Goal: Complete application form

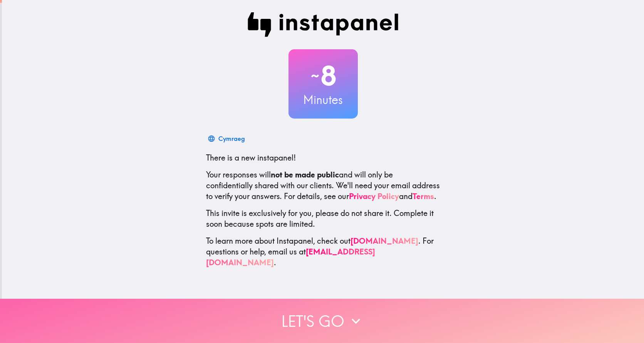
click at [313, 320] on button "Let's go" at bounding box center [322, 321] width 644 height 44
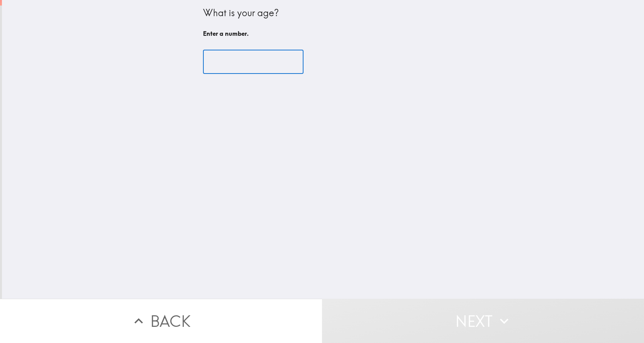
click at [233, 65] on input "number" at bounding box center [253, 62] width 101 height 24
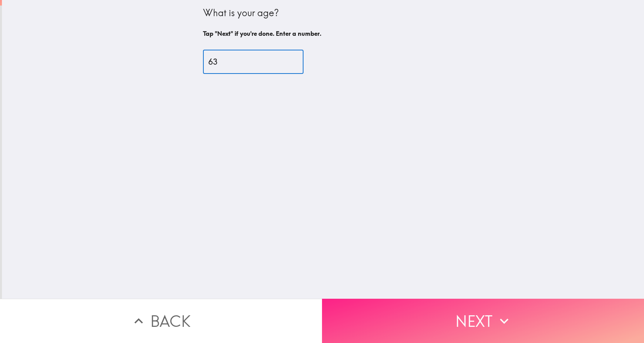
type input "63"
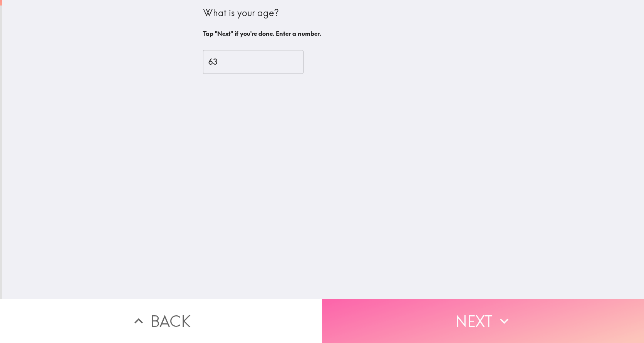
click at [465, 321] on button "Next" at bounding box center [483, 321] width 322 height 44
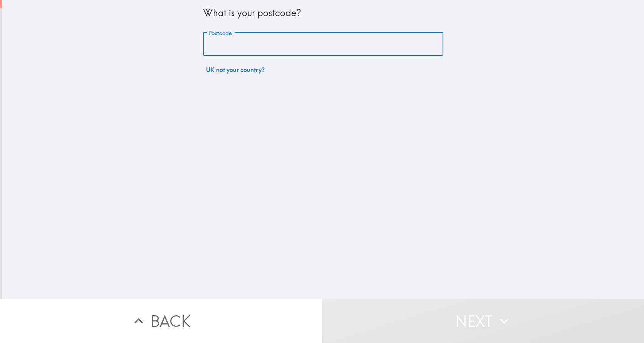
click at [252, 46] on input "Postcode" at bounding box center [323, 44] width 240 height 24
type input "CB22 5LZ"
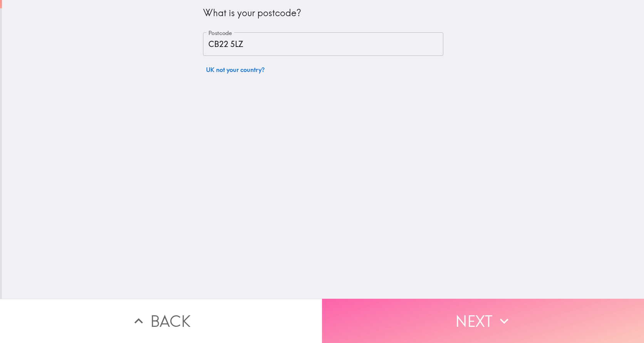
click at [501, 319] on icon "button" at bounding box center [504, 321] width 17 height 17
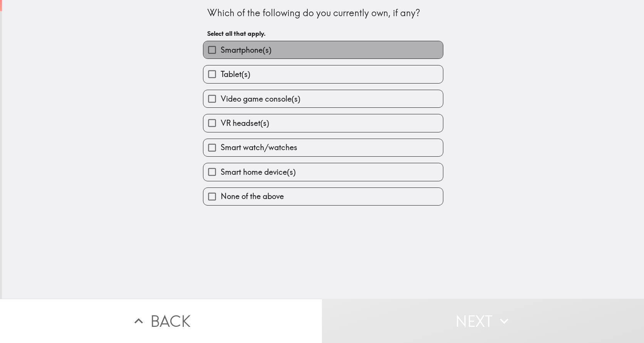
click at [283, 44] on label "Smartphone(s)" at bounding box center [323, 49] width 240 height 17
click at [221, 44] on input "Smartphone(s)" at bounding box center [211, 49] width 17 height 17
checkbox input "true"
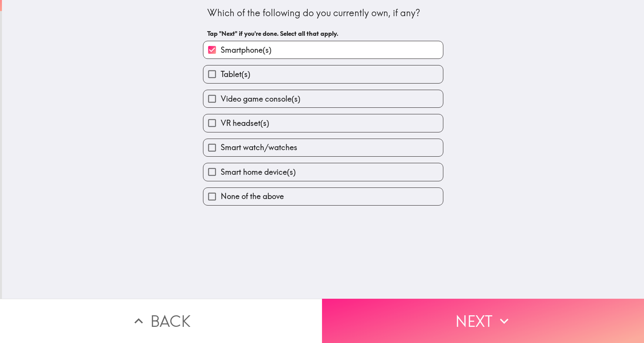
click at [479, 318] on button "Next" at bounding box center [483, 321] width 322 height 44
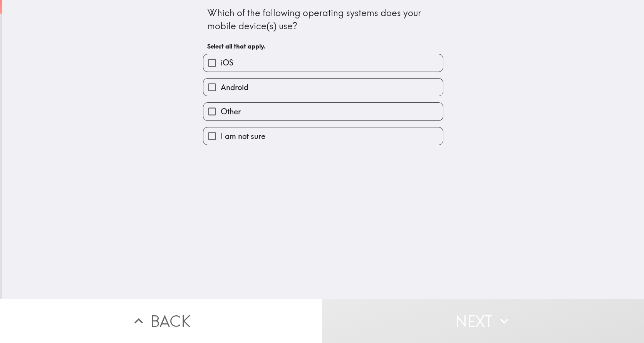
click at [279, 91] on label "Android" at bounding box center [323, 87] width 240 height 17
click at [221, 91] on input "Android" at bounding box center [211, 87] width 17 height 17
checkbox input "true"
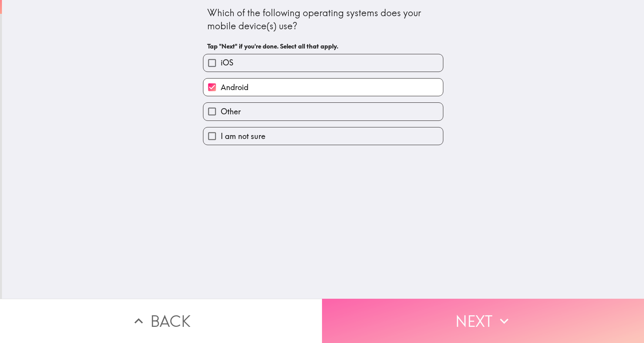
click at [484, 323] on button "Next" at bounding box center [483, 321] width 322 height 44
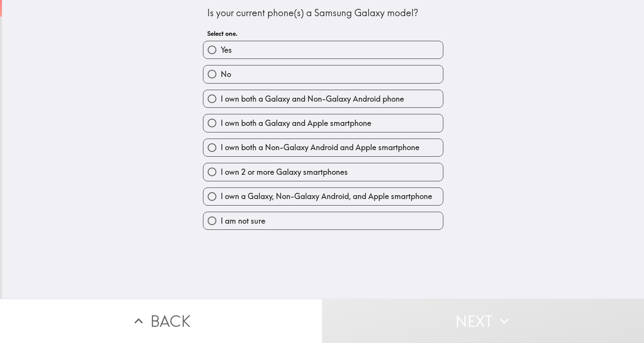
click at [242, 78] on label "No" at bounding box center [323, 73] width 240 height 17
click at [221, 78] on input "No" at bounding box center [211, 73] width 17 height 17
radio input "true"
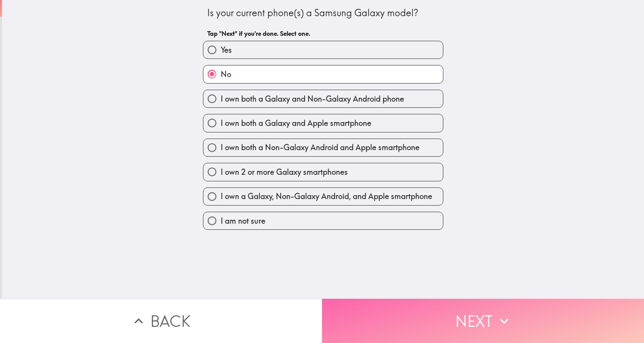
click at [439, 314] on button "Next" at bounding box center [483, 321] width 322 height 44
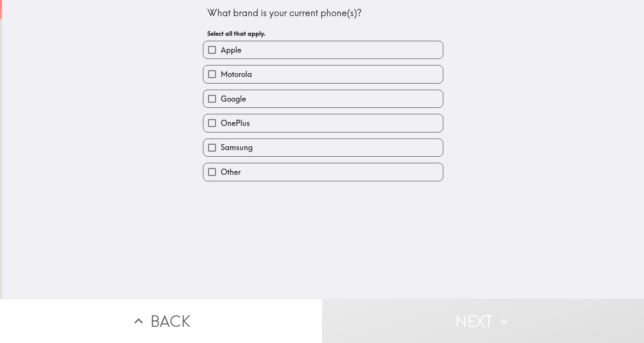
click at [265, 165] on label "Other" at bounding box center [323, 171] width 240 height 17
click at [221, 165] on input "Other" at bounding box center [211, 171] width 17 height 17
checkbox input "true"
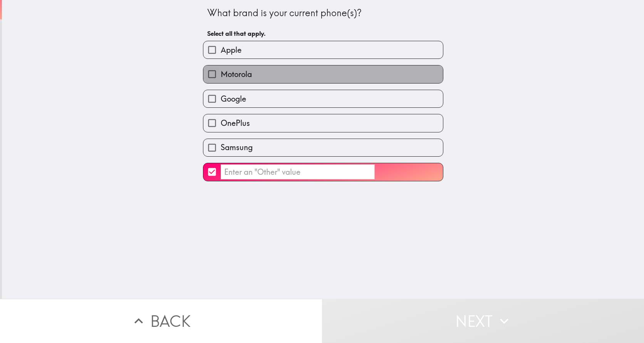
click at [265, 79] on label "Motorola" at bounding box center [323, 73] width 240 height 17
click at [221, 79] on input "Motorola" at bounding box center [211, 73] width 17 height 17
checkbox input "true"
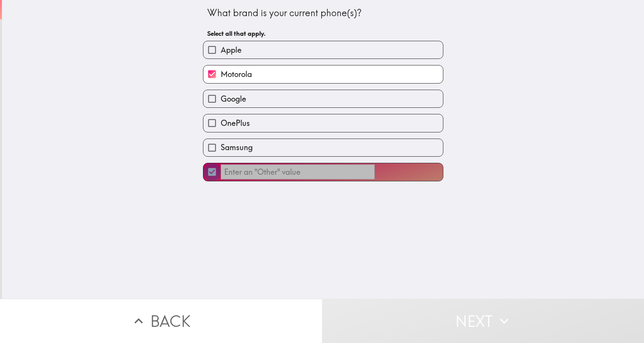
click at [206, 173] on input "​" at bounding box center [211, 171] width 17 height 17
checkbox input "false"
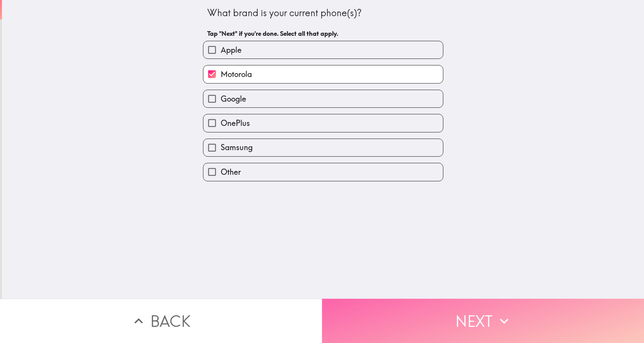
click at [484, 326] on button "Next" at bounding box center [483, 321] width 322 height 44
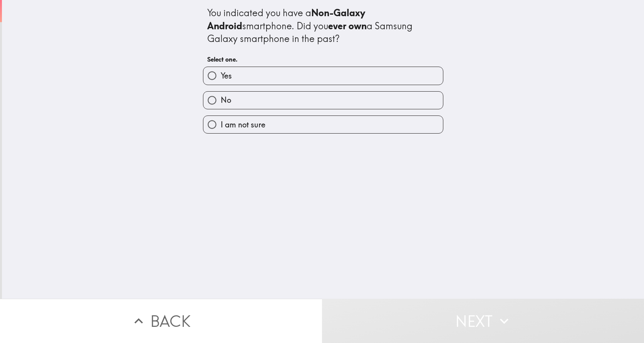
click at [292, 102] on label "No" at bounding box center [323, 100] width 240 height 17
click at [221, 102] on input "No" at bounding box center [211, 100] width 17 height 17
radio input "true"
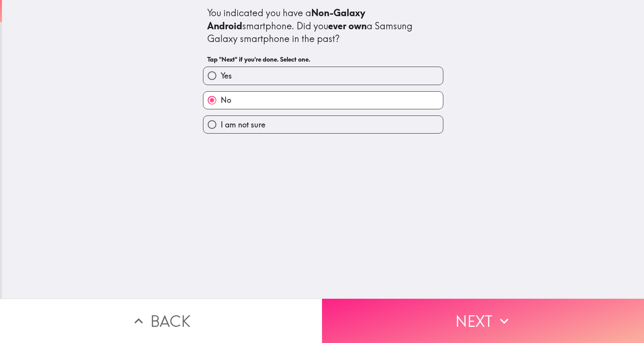
click at [442, 308] on button "Next" at bounding box center [483, 321] width 322 height 44
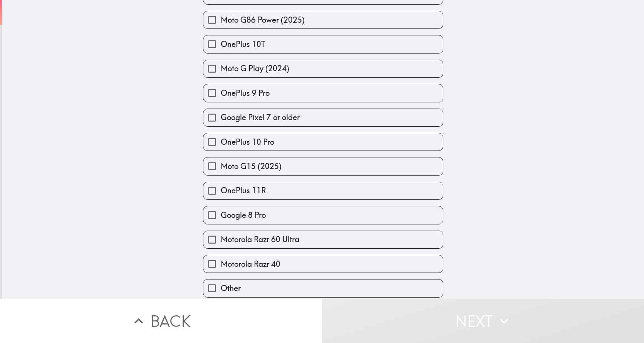
scroll to position [781, 0]
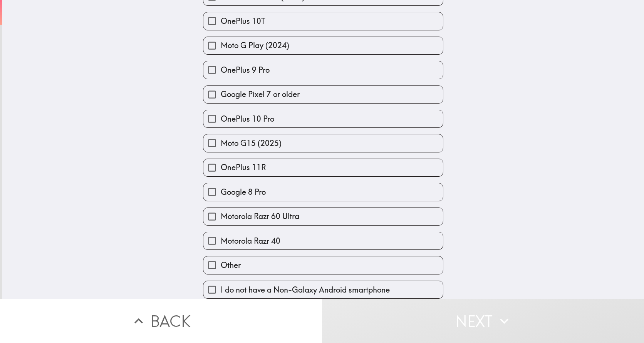
click at [390, 286] on label "I do not have a Non-Galaxy Android smartphone" at bounding box center [323, 289] width 240 height 17
click at [221, 286] on input "I do not have a Non-Galaxy Android smartphone" at bounding box center [211, 289] width 17 height 17
checkbox input "true"
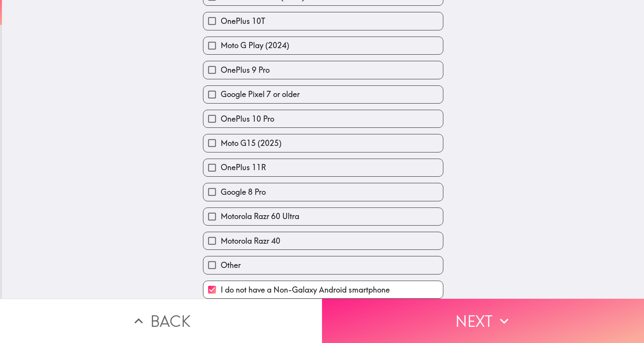
click at [458, 312] on button "Next" at bounding box center [483, 321] width 322 height 44
